Goal: Check status: Check status

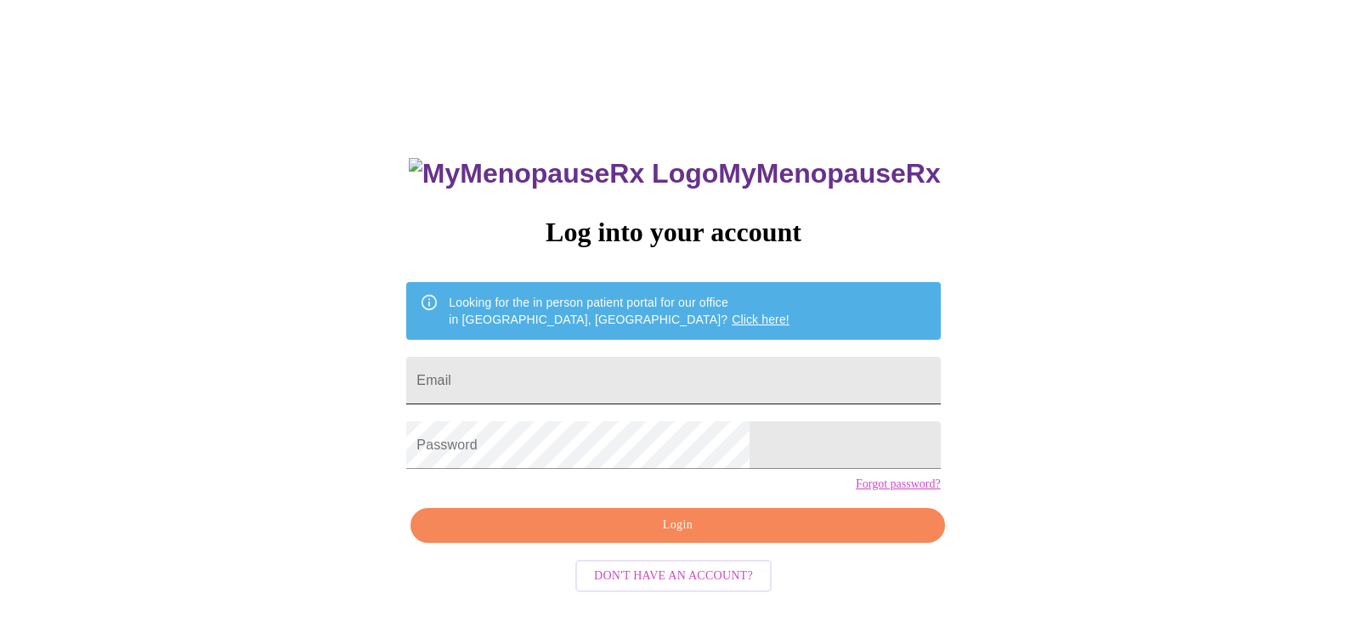
click at [663, 371] on input "Email" at bounding box center [673, 381] width 534 height 48
type input "[EMAIL_ADDRESS][DOMAIN_NAME]"
click at [577, 536] on span "Login" at bounding box center [677, 525] width 495 height 21
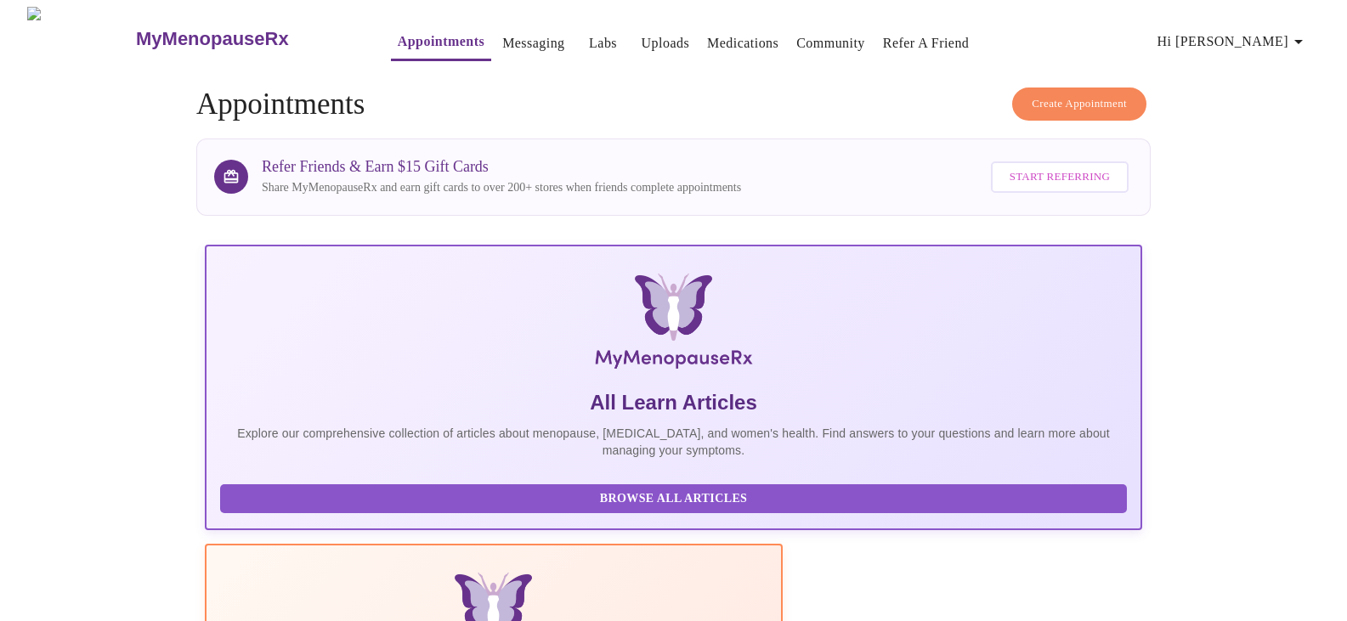
click at [502, 32] on link "Messaging" at bounding box center [533, 43] width 62 height 24
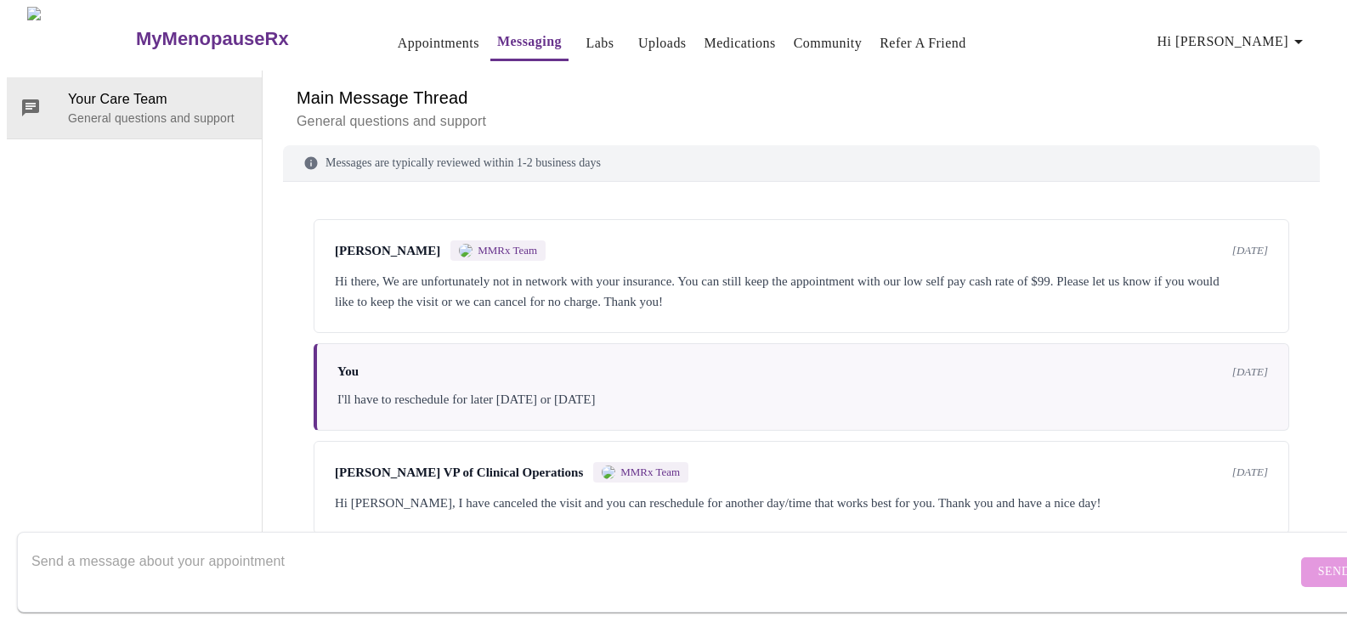
scroll to position [96, 0]
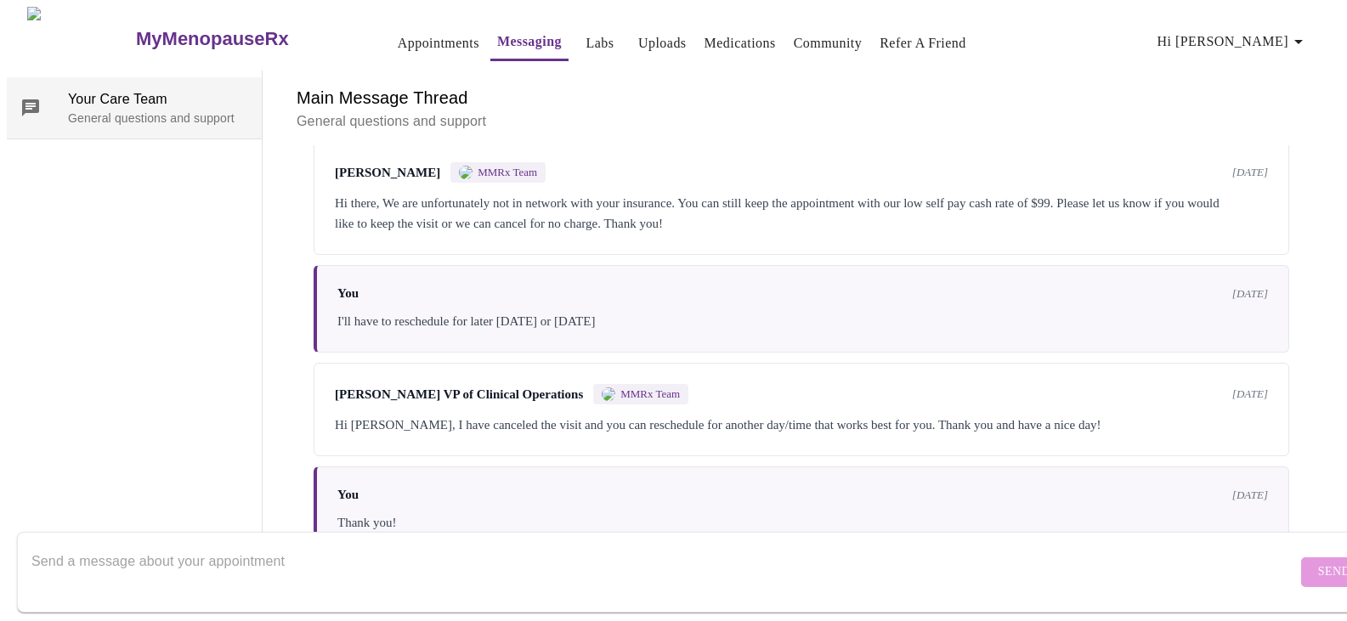
click at [85, 89] on span "Your Care Team" at bounding box center [158, 99] width 180 height 20
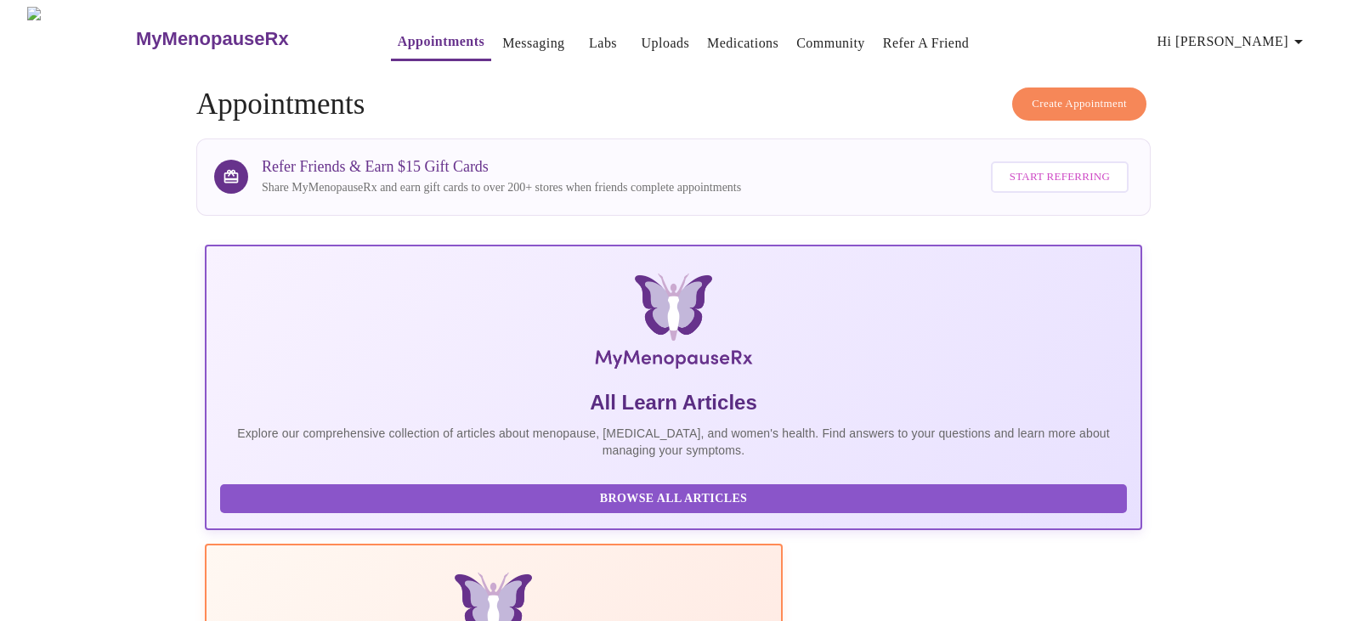
click at [723, 45] on link "Medications" at bounding box center [742, 43] width 71 height 24
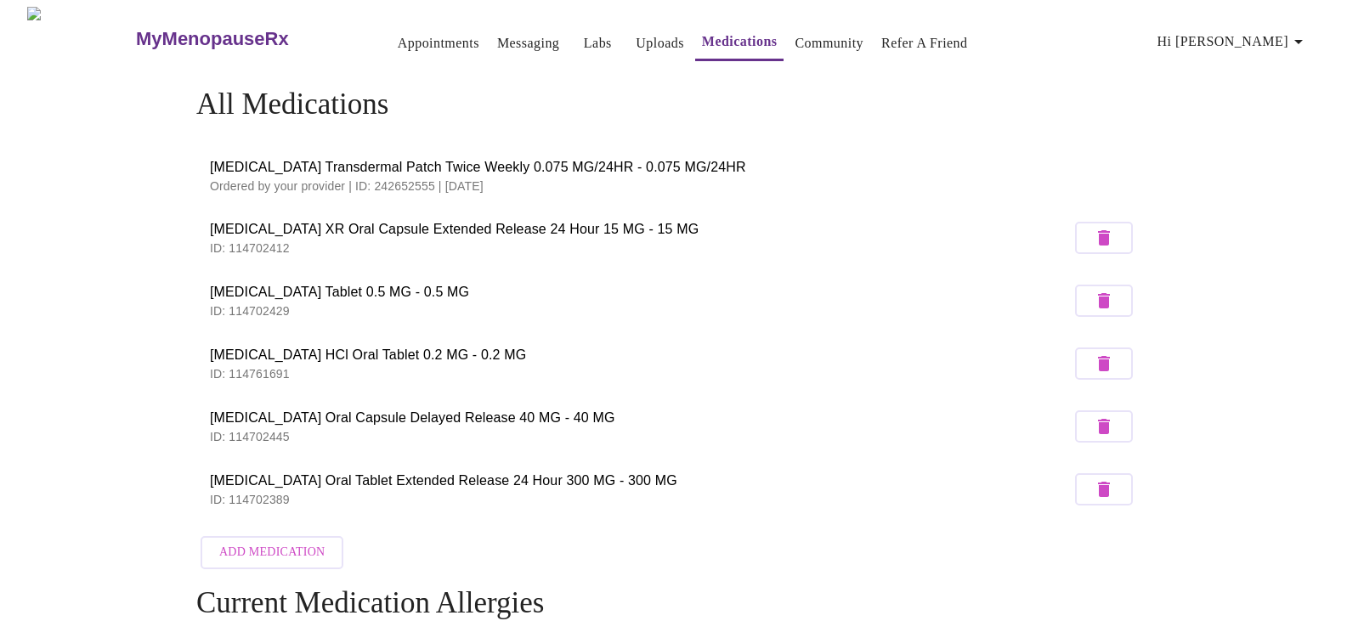
click at [723, 45] on link "Medications" at bounding box center [740, 42] width 76 height 24
click at [1271, 34] on span "Hi [PERSON_NAME]" at bounding box center [1233, 42] width 151 height 24
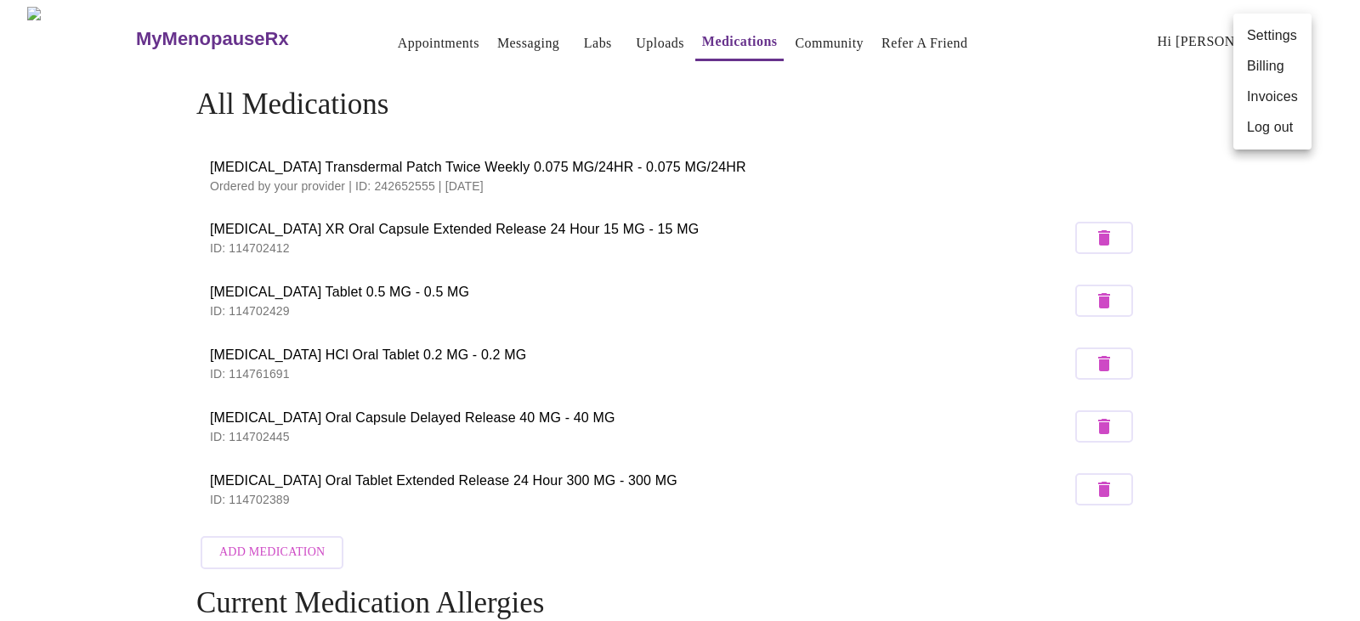
click at [357, 34] on div at bounding box center [680, 310] width 1360 height 621
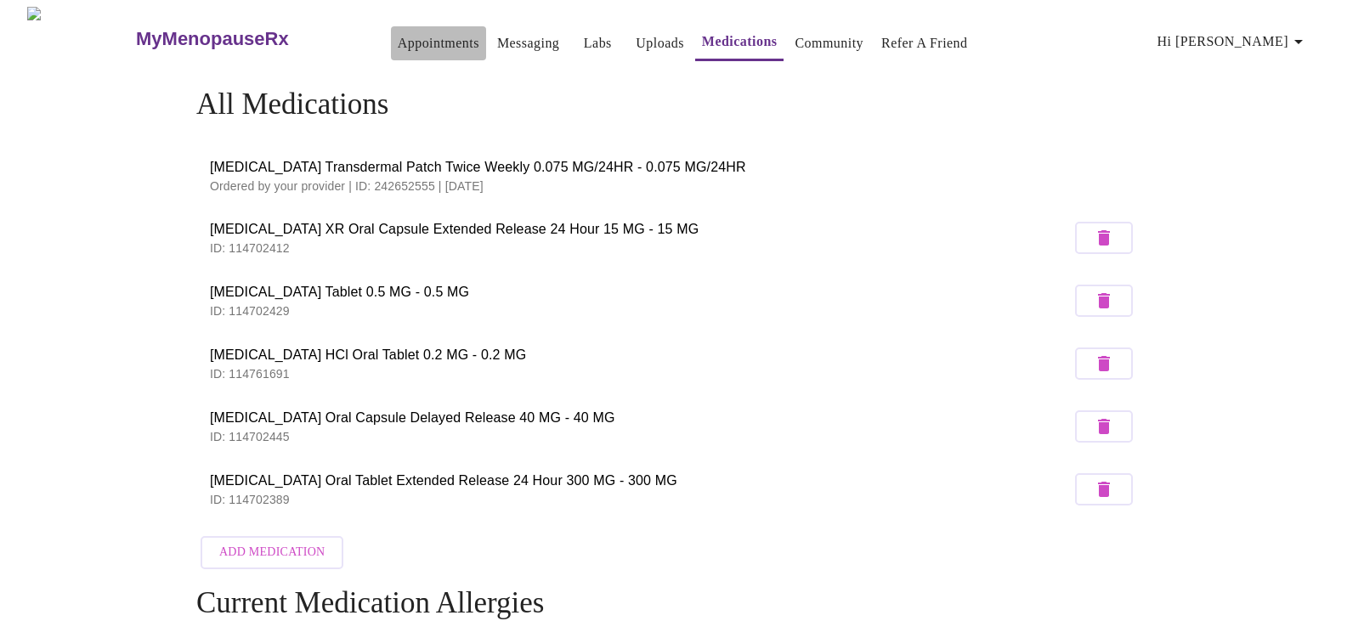
click at [401, 32] on link "Appointments" at bounding box center [439, 43] width 82 height 24
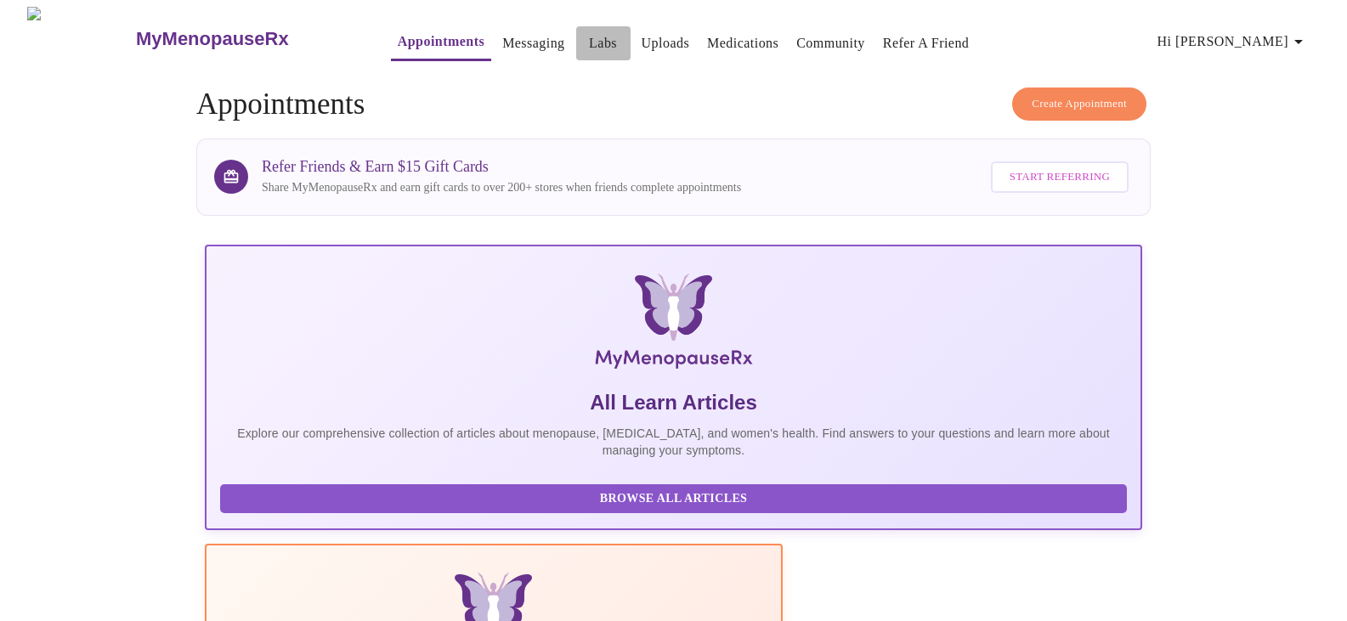
click at [589, 41] on link "Labs" at bounding box center [603, 43] width 28 height 24
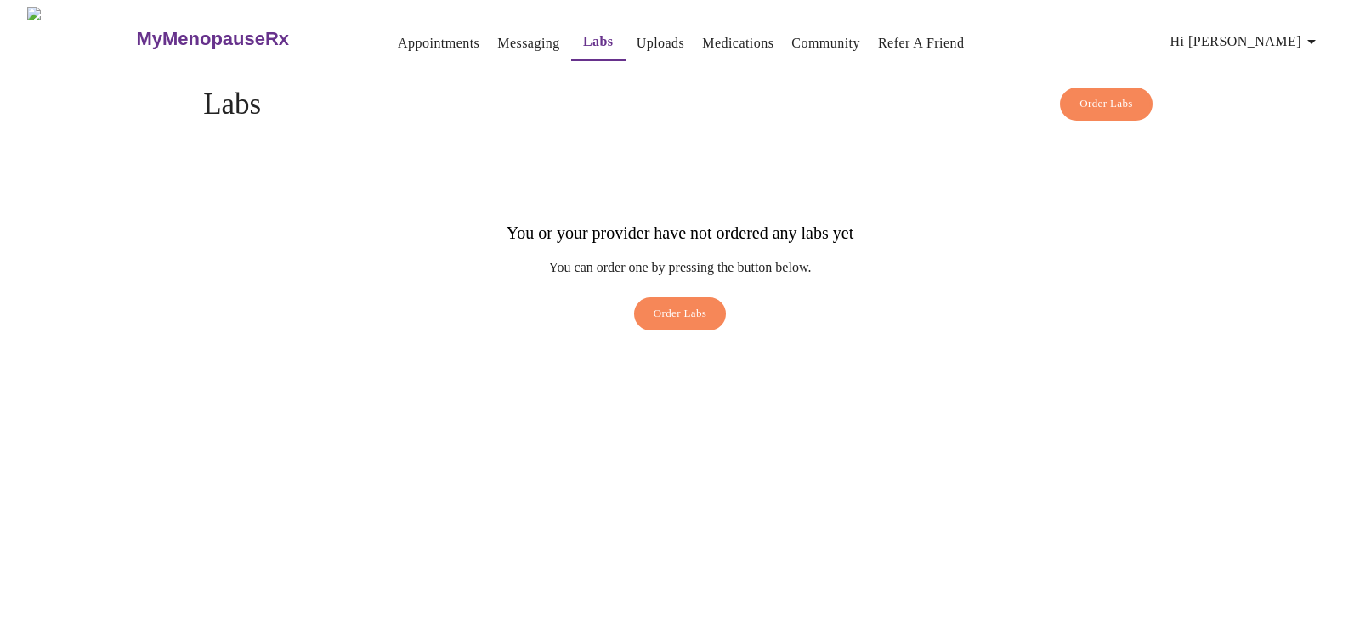
click at [497, 34] on link "Messaging" at bounding box center [528, 43] width 62 height 24
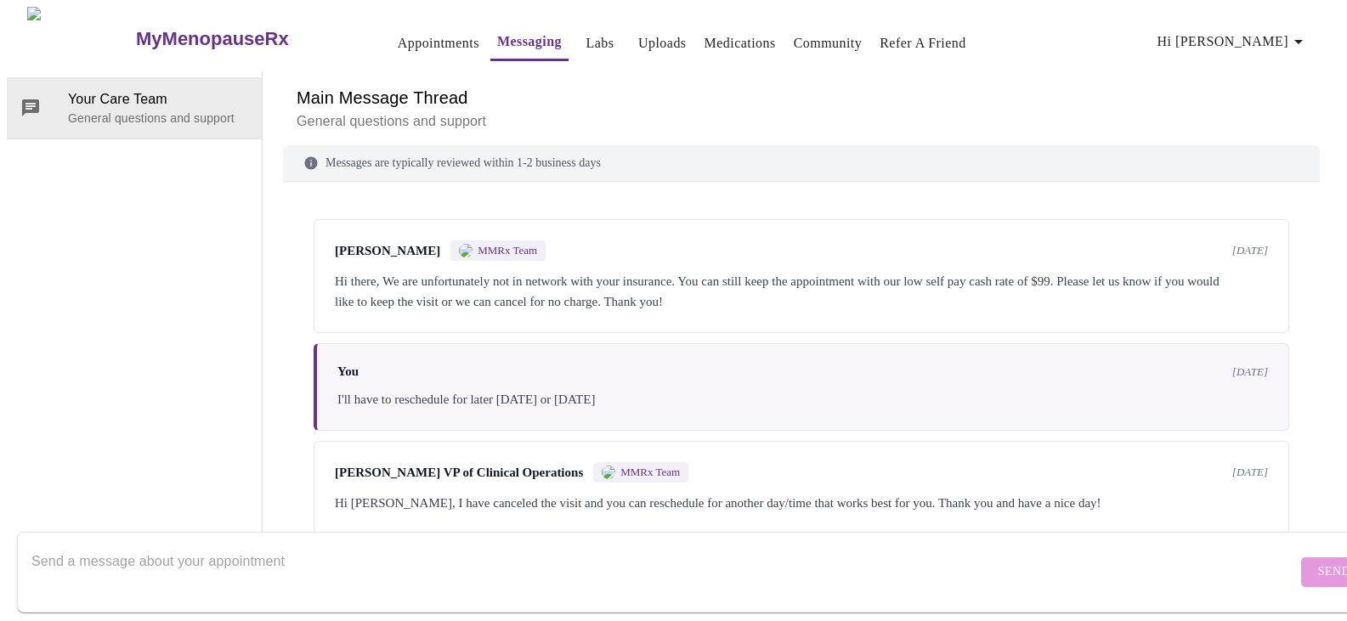
scroll to position [96, 0]
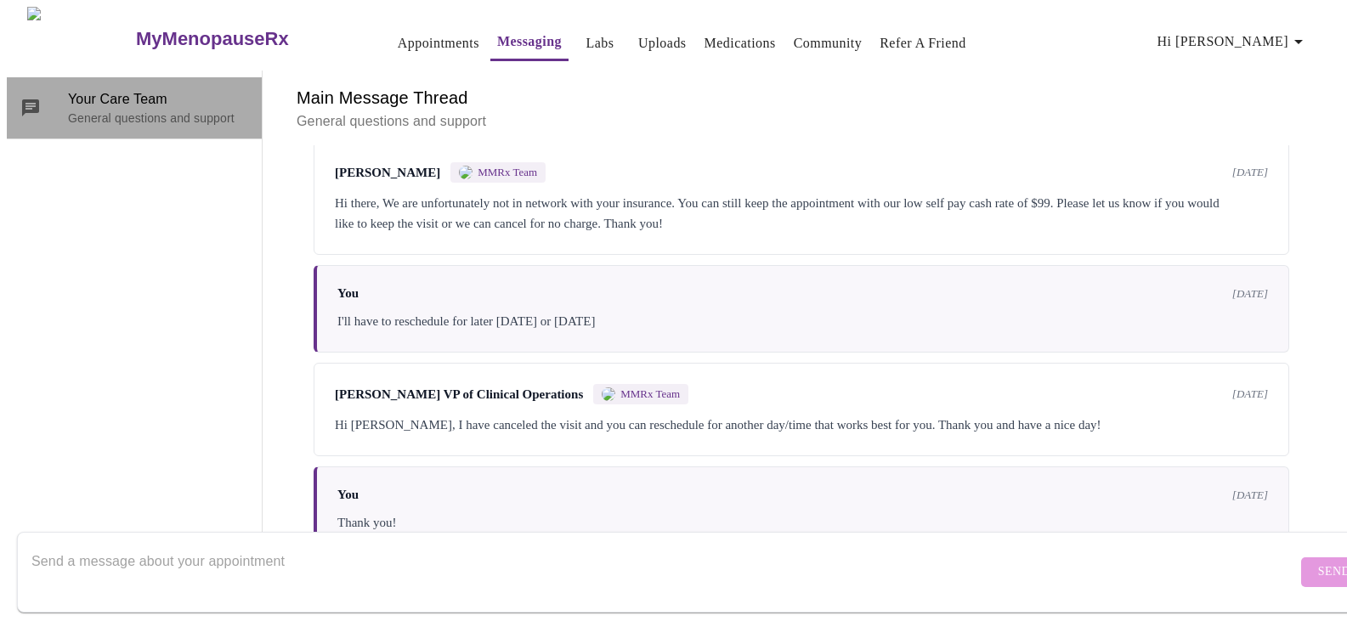
click at [103, 89] on span "Your Care Team" at bounding box center [158, 99] width 180 height 20
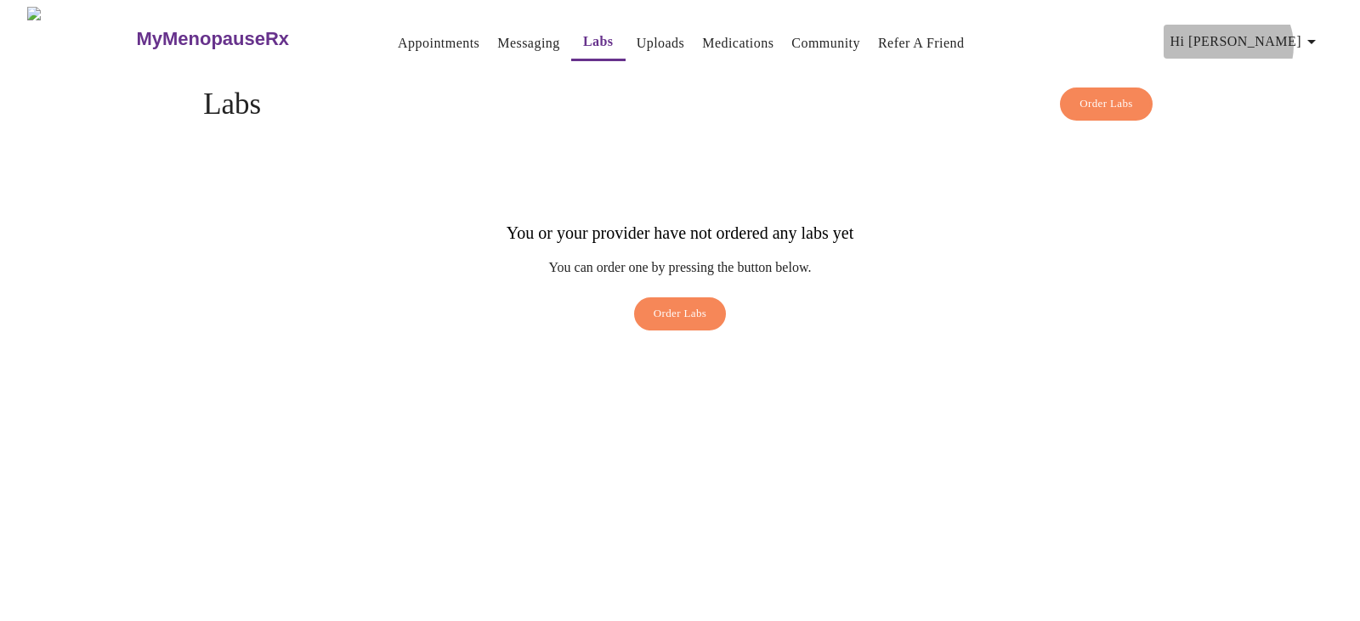
click at [1297, 39] on span "Hi [PERSON_NAME]" at bounding box center [1246, 42] width 151 height 24
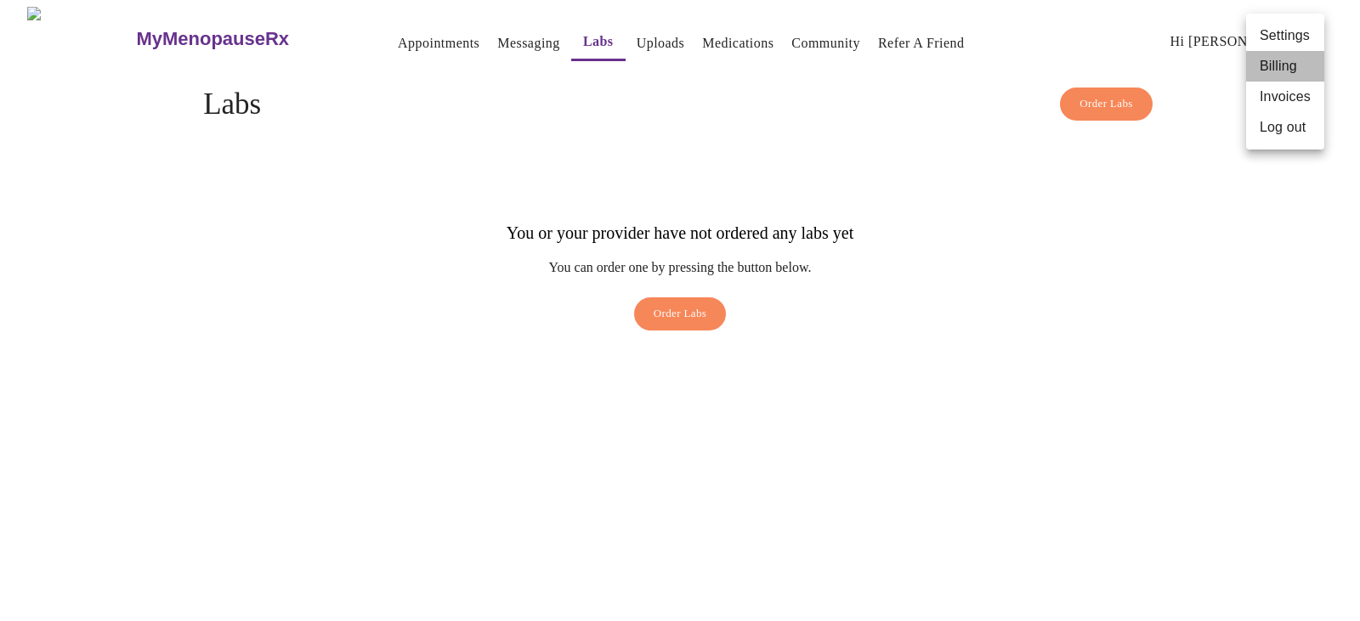
click at [1284, 56] on li "Billing" at bounding box center [1285, 66] width 78 height 31
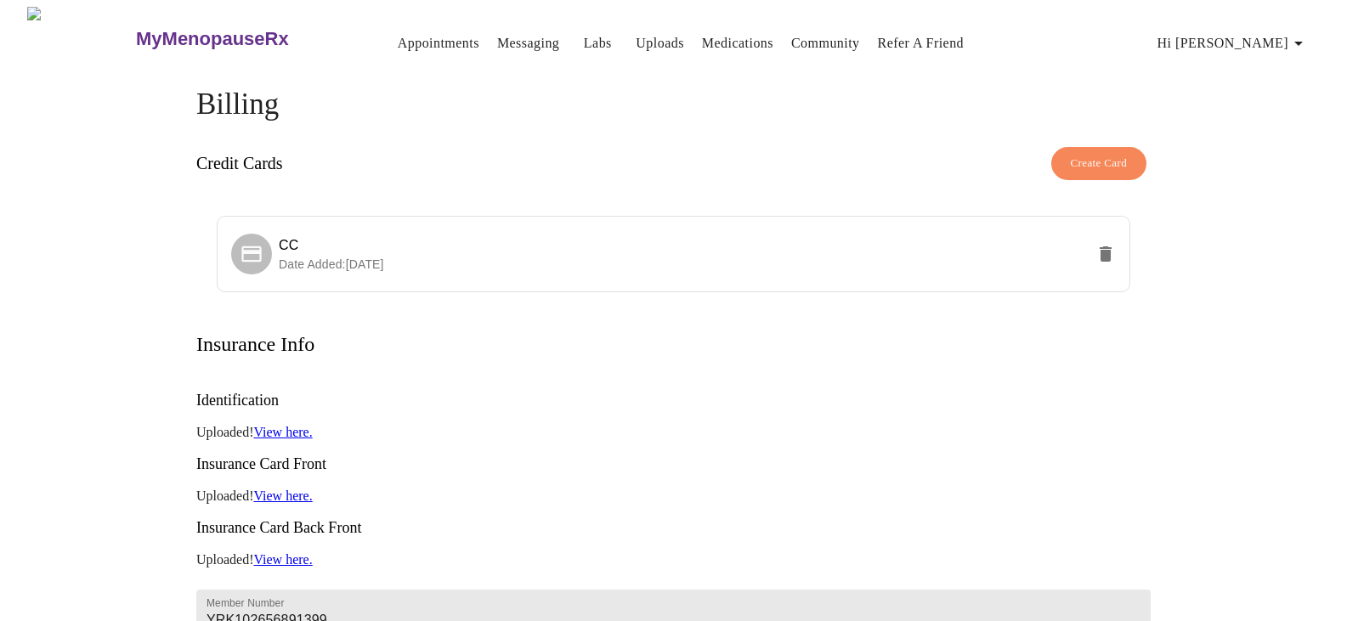
click at [159, 31] on h3 "MyMenopauseRx" at bounding box center [212, 39] width 153 height 22
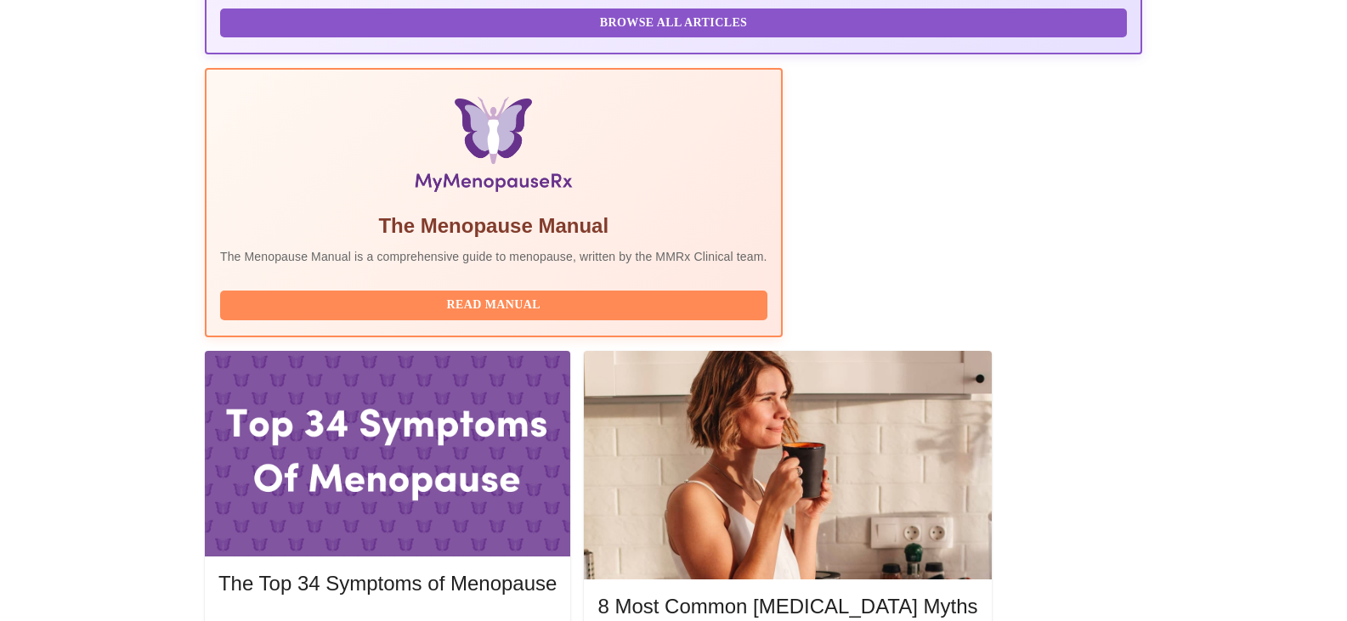
scroll to position [477, 0]
